Goal: Transaction & Acquisition: Book appointment/travel/reservation

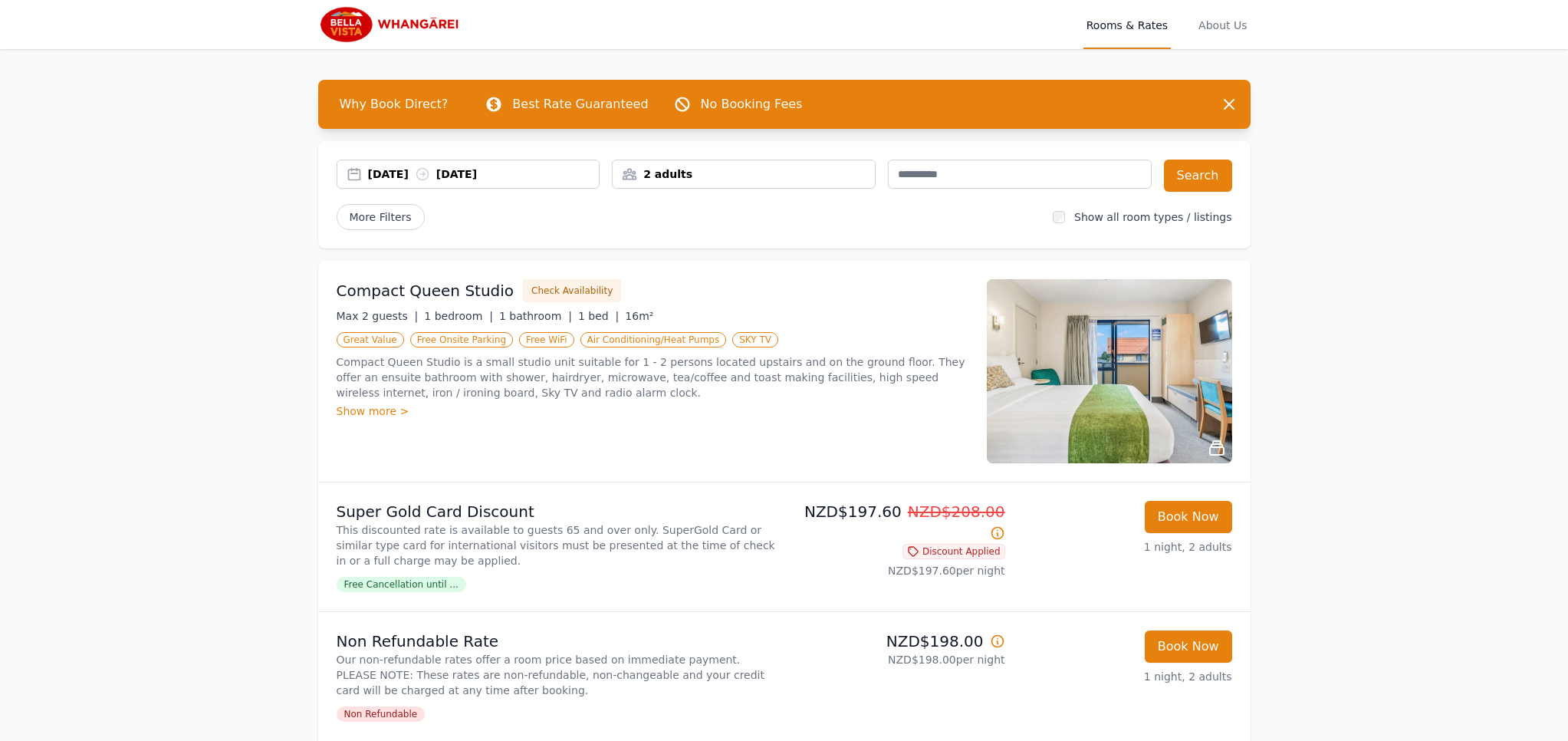
click at [691, 172] on div "2 adults" at bounding box center [744, 174] width 262 height 16
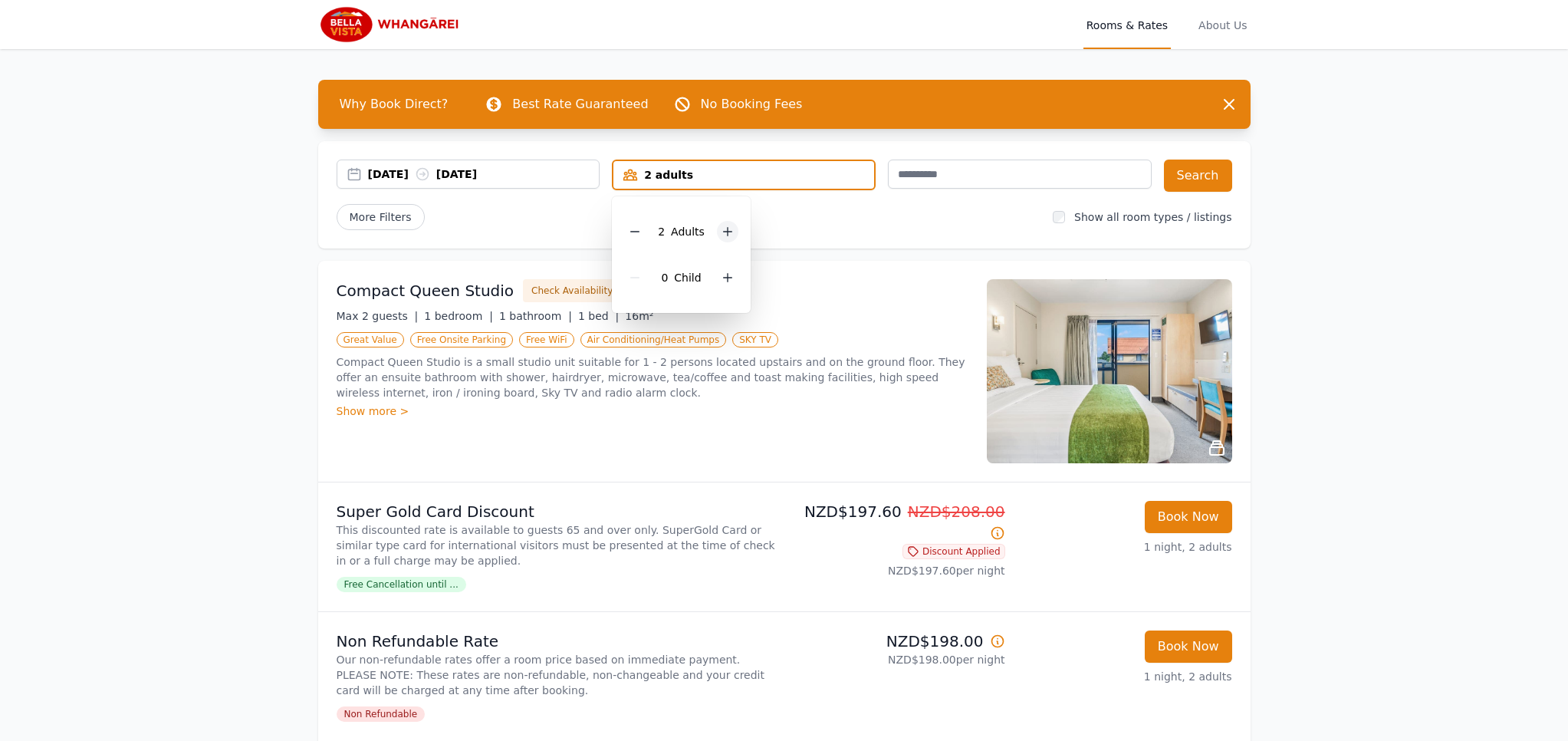
click at [727, 232] on icon at bounding box center [728, 232] width 9 height 9
click at [1193, 167] on button "Search" at bounding box center [1198, 175] width 68 height 32
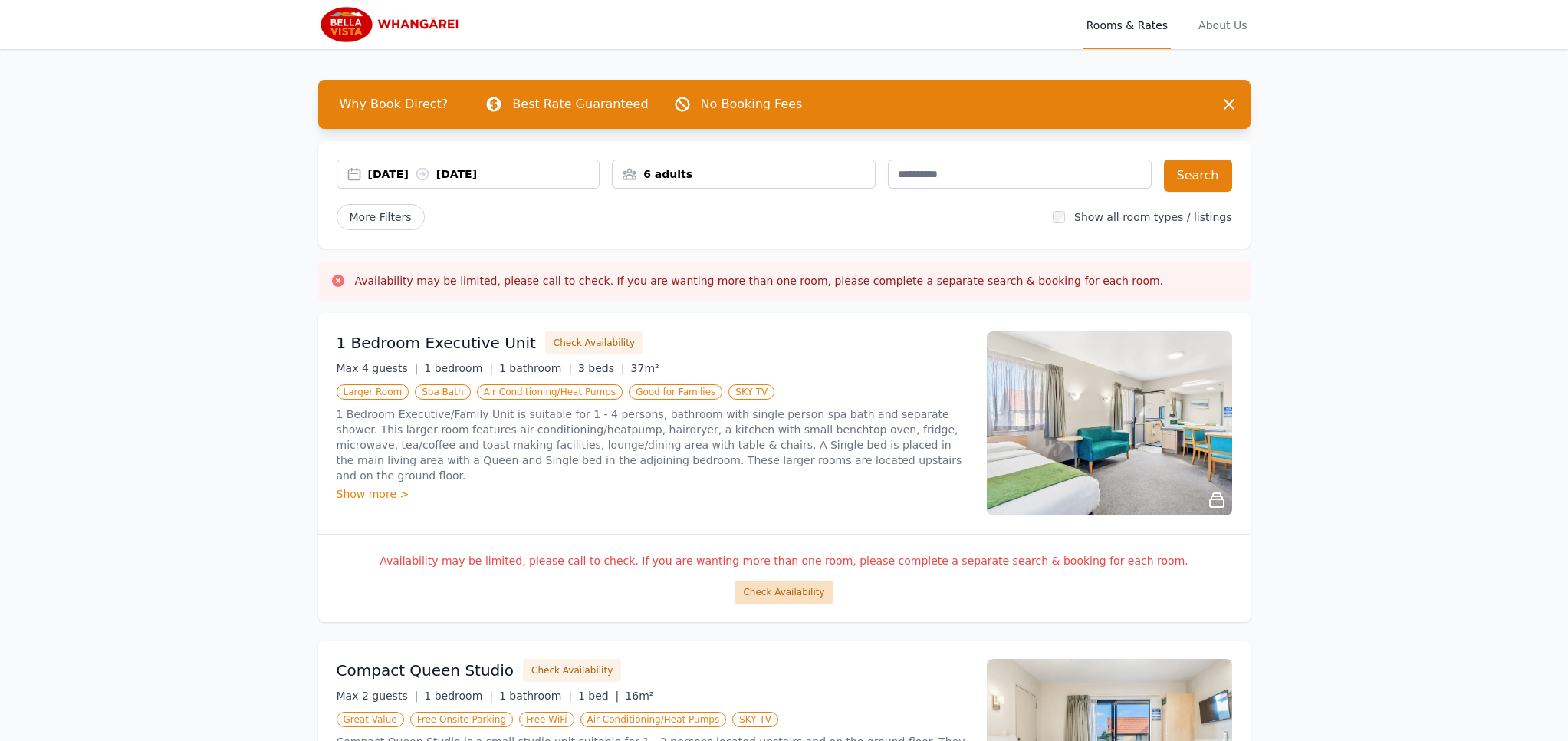
click at [794, 591] on button "Check Availability" at bounding box center [784, 592] width 98 height 23
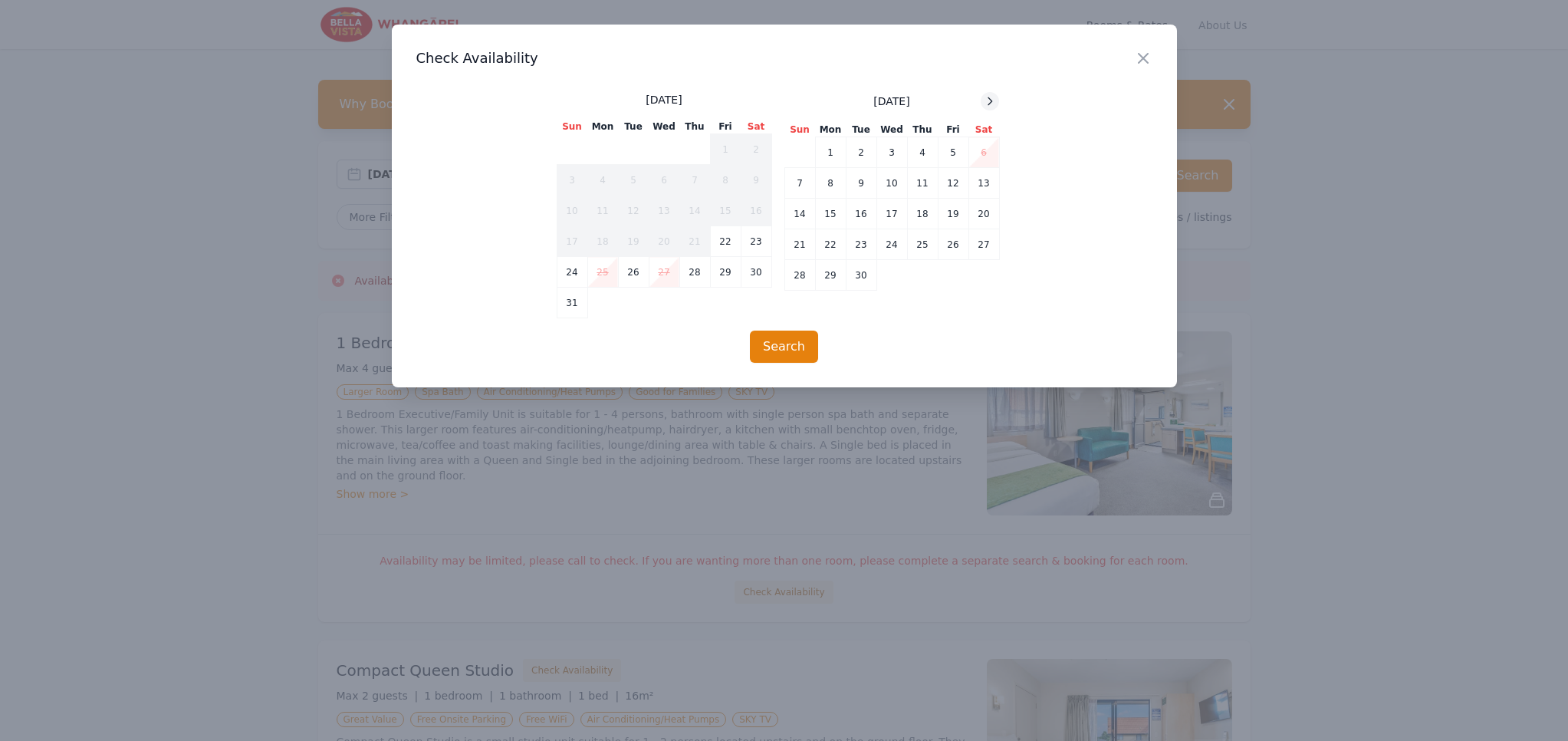
click at [990, 99] on icon at bounding box center [990, 100] width 3 height 7
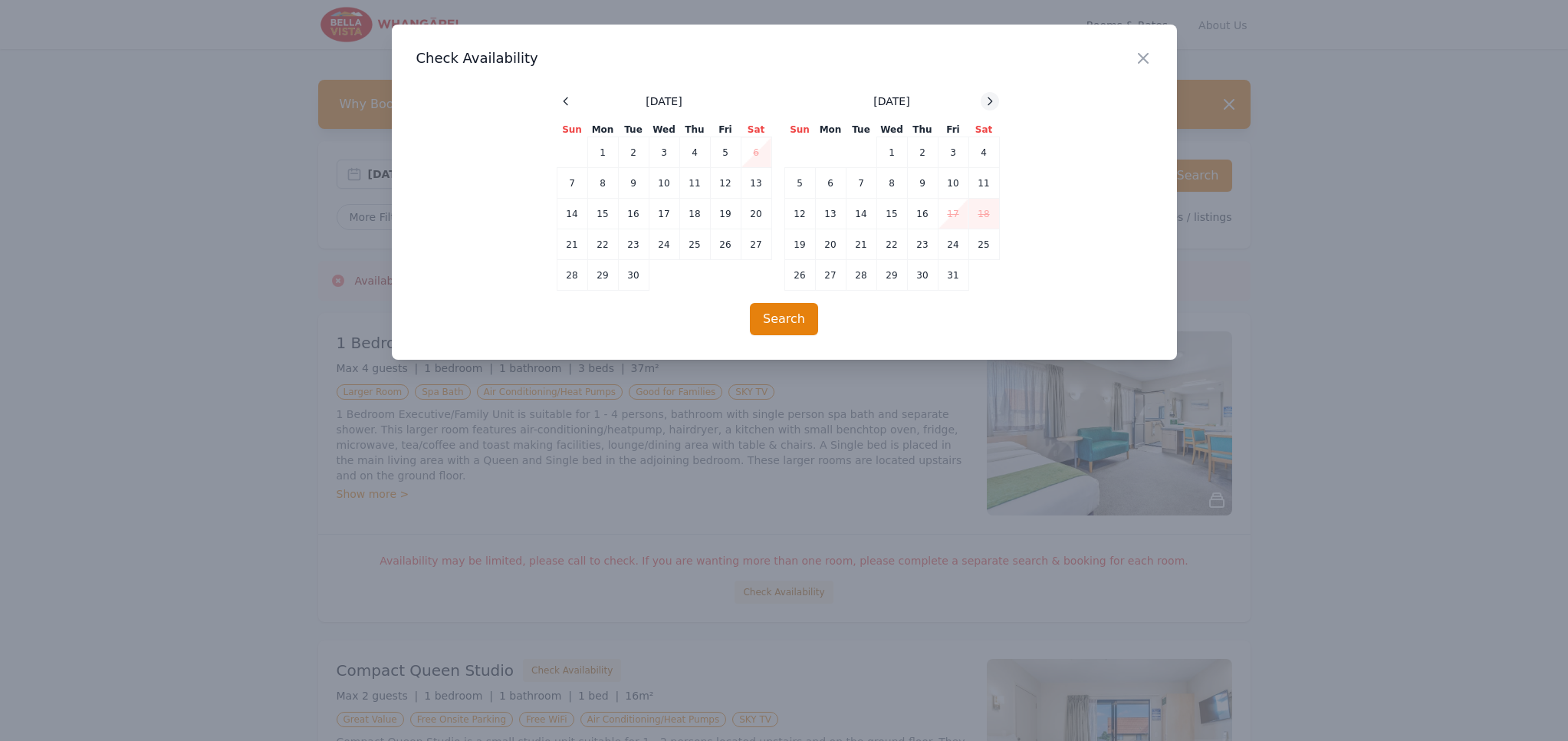
click at [990, 99] on icon at bounding box center [990, 100] width 3 height 7
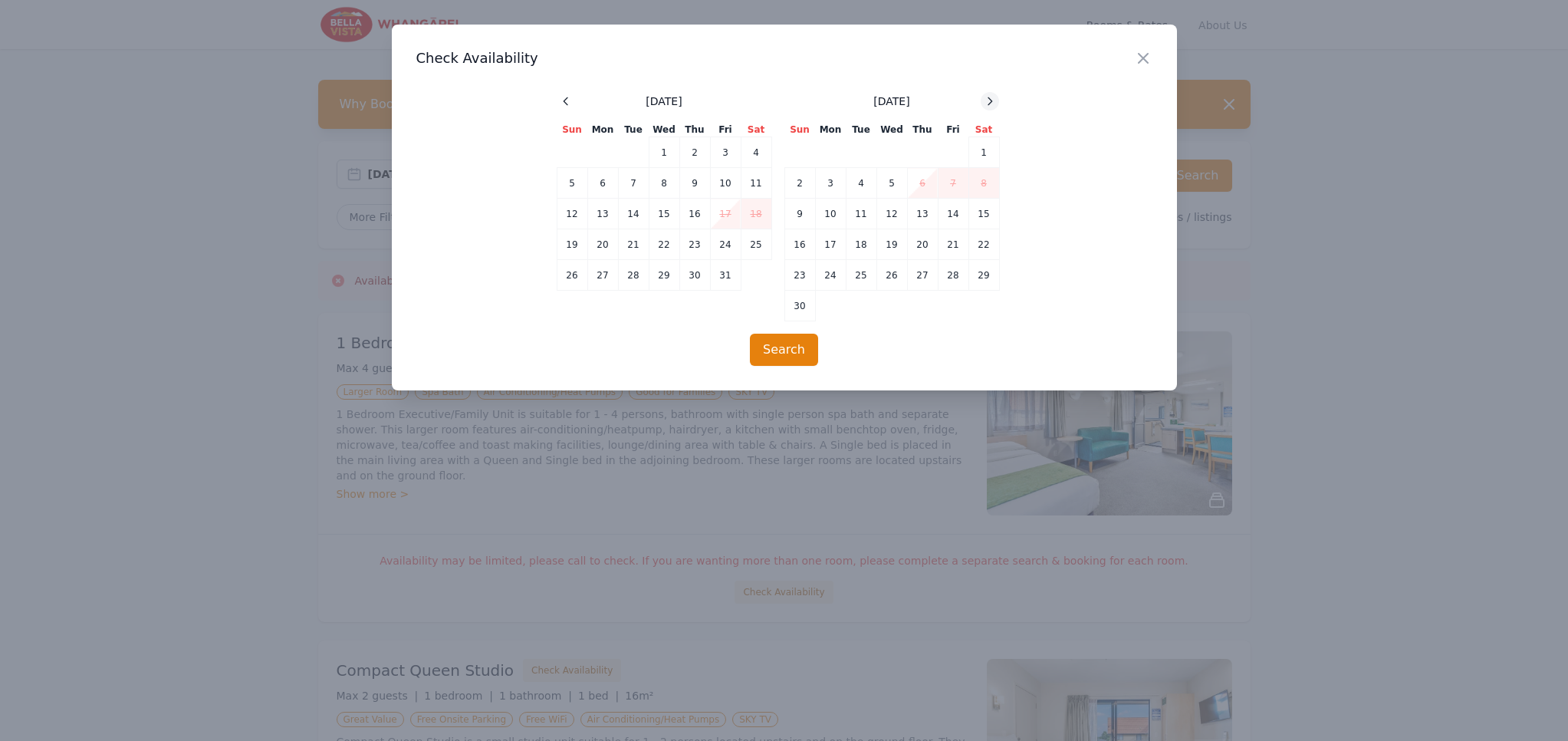
click at [990, 99] on icon at bounding box center [990, 100] width 3 height 7
click at [801, 279] on td "28" at bounding box center [800, 274] width 31 height 31
click at [826, 278] on td "29" at bounding box center [830, 274] width 31 height 31
click at [785, 347] on button "Search" at bounding box center [784, 350] width 68 height 32
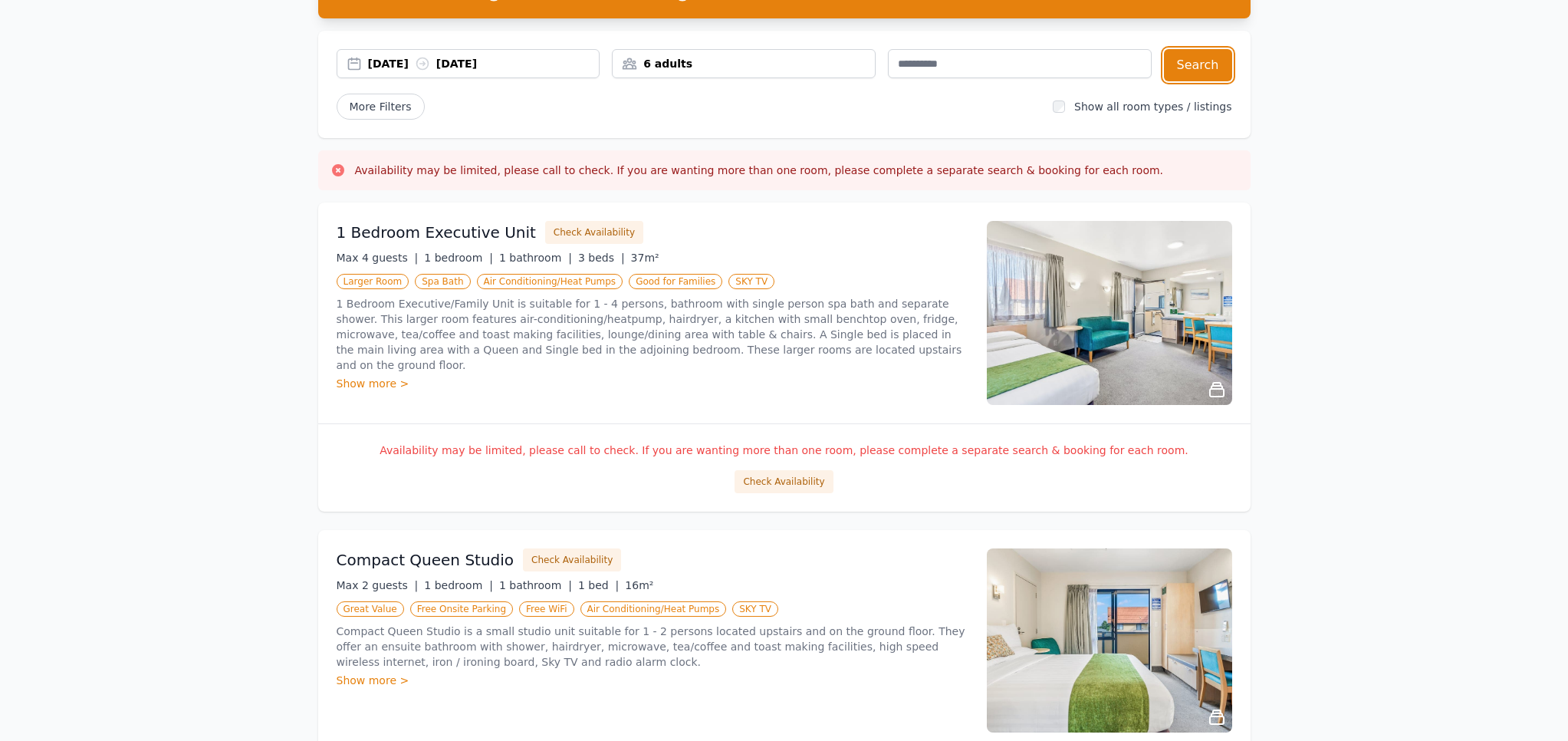
scroll to position [92, 0]
